Goal: Transaction & Acquisition: Purchase product/service

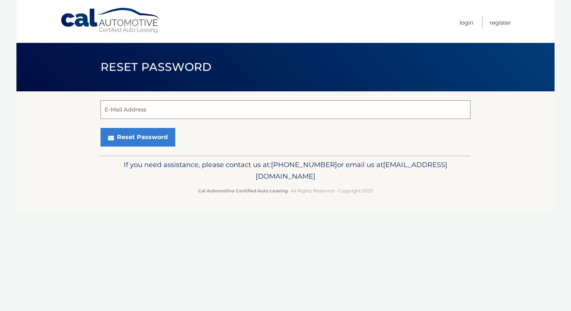
click at [225, 111] on input "E-Mail Address" at bounding box center [285, 109] width 370 height 19
type input "tobzyp@icloud.com"
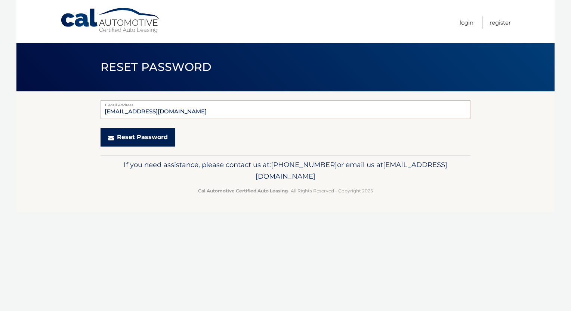
click at [148, 144] on button "Reset Password" at bounding box center [137, 137] width 75 height 19
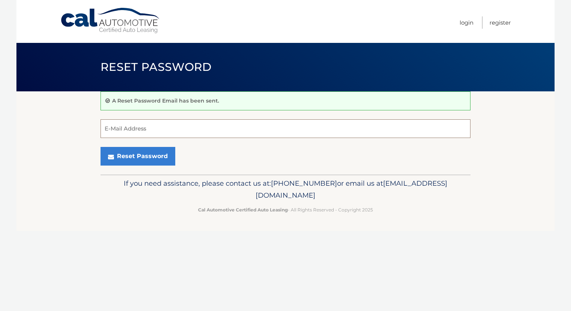
click at [238, 126] on input "E-Mail Address" at bounding box center [285, 129] width 370 height 19
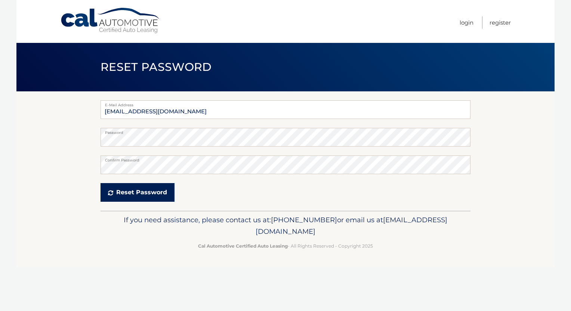
click at [103, 200] on button "Reset Password" at bounding box center [137, 192] width 74 height 19
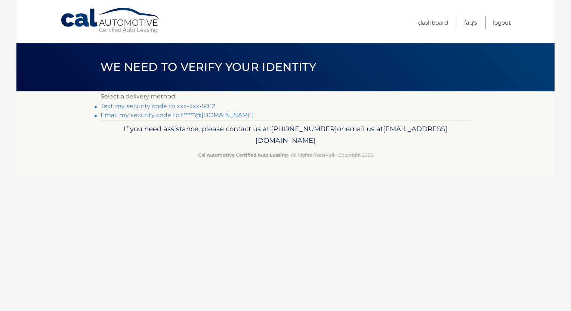
click at [138, 108] on link "Text my security code to xxx-xxx-5012" at bounding box center [157, 106] width 115 height 7
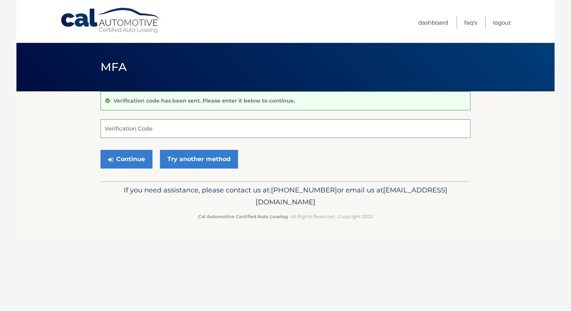
click at [194, 130] on input "Verification Code" at bounding box center [285, 129] width 370 height 19
type input "257451"
click at [134, 164] on button "Continue" at bounding box center [126, 159] width 52 height 19
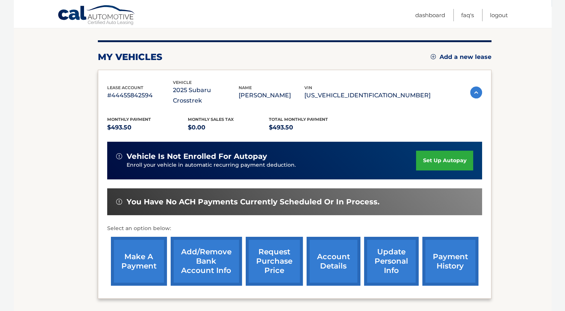
scroll to position [86, 0]
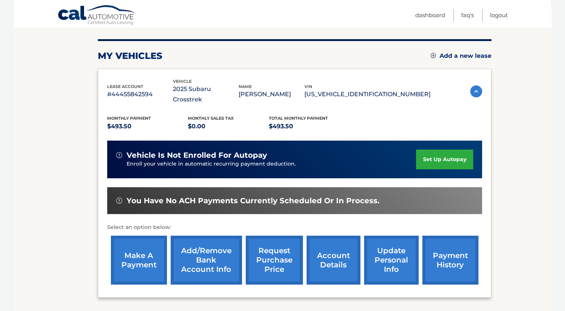
click at [143, 240] on link "make a payment" at bounding box center [139, 260] width 56 height 49
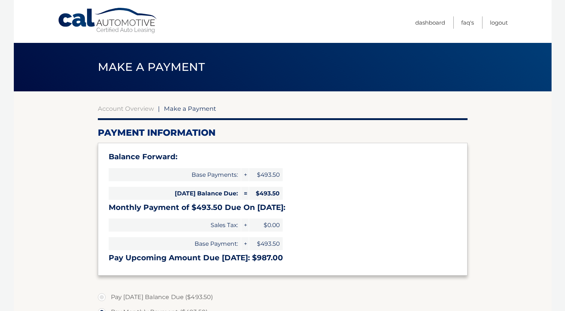
select select "ZmY0ZDlmNjAtMDRkOS00NzQ5LTg1YWUtMmY2Y2M4YjE2NWFi"
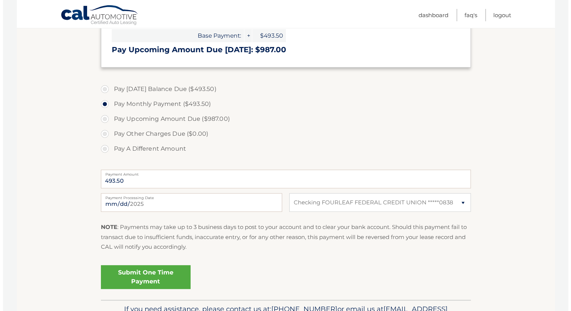
scroll to position [220, 0]
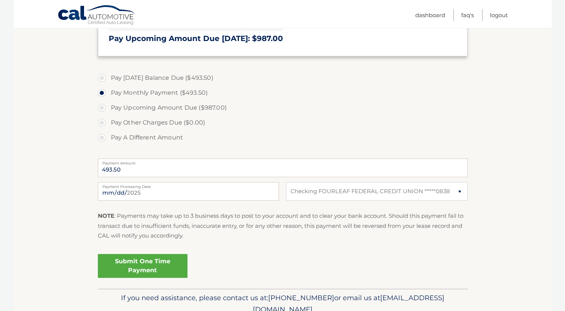
click at [148, 269] on link "Submit One Time Payment" at bounding box center [143, 266] width 90 height 24
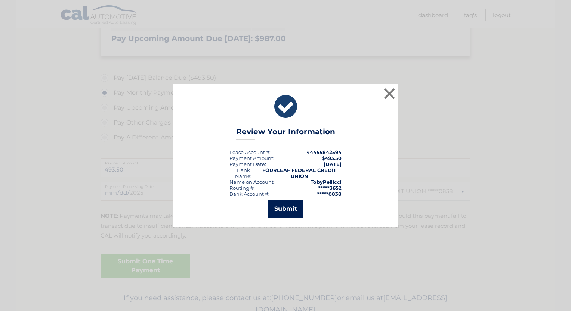
click at [285, 206] on button "Submit" at bounding box center [285, 209] width 35 height 18
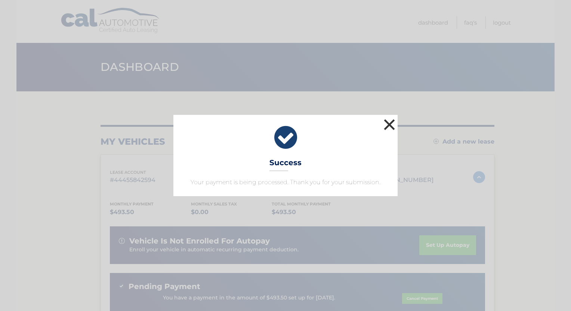
click at [394, 123] on button "×" at bounding box center [389, 124] width 15 height 15
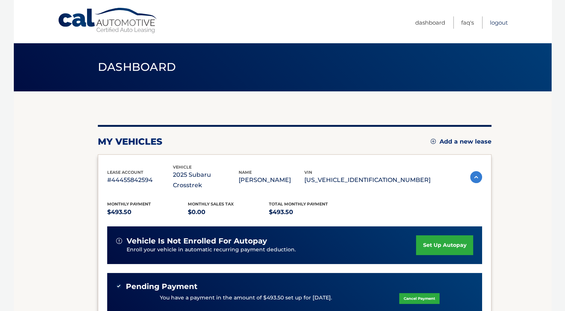
click at [503, 22] on link "Logout" at bounding box center [499, 22] width 18 height 12
